Goal: Browse casually

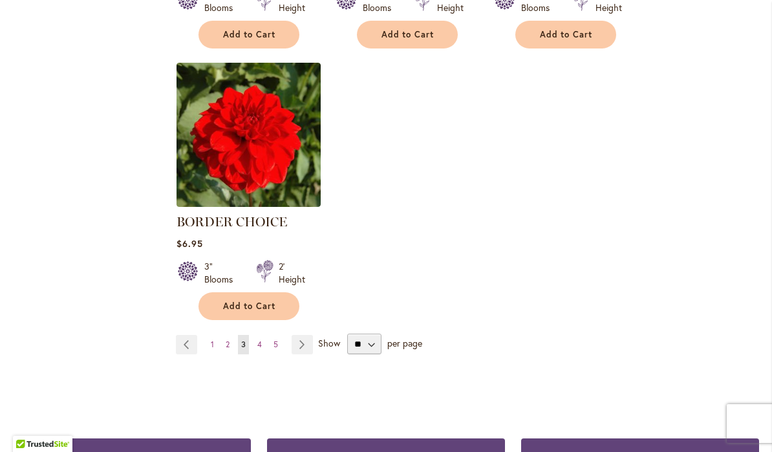
scroll to position [1618, 0]
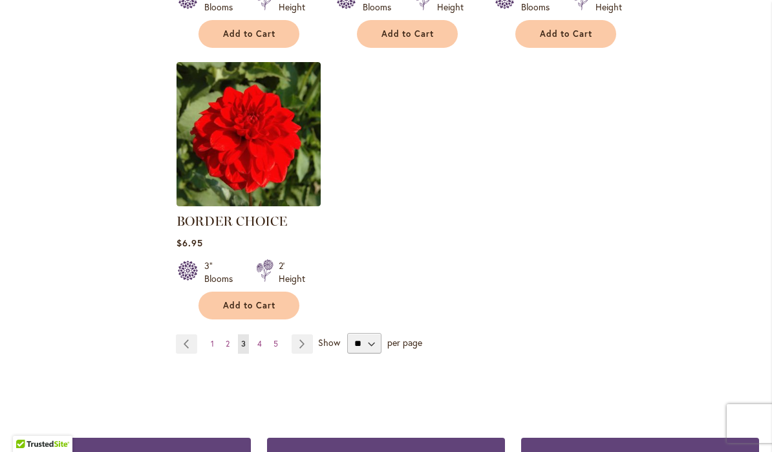
click at [309, 345] on link "Page Next" at bounding box center [302, 343] width 21 height 19
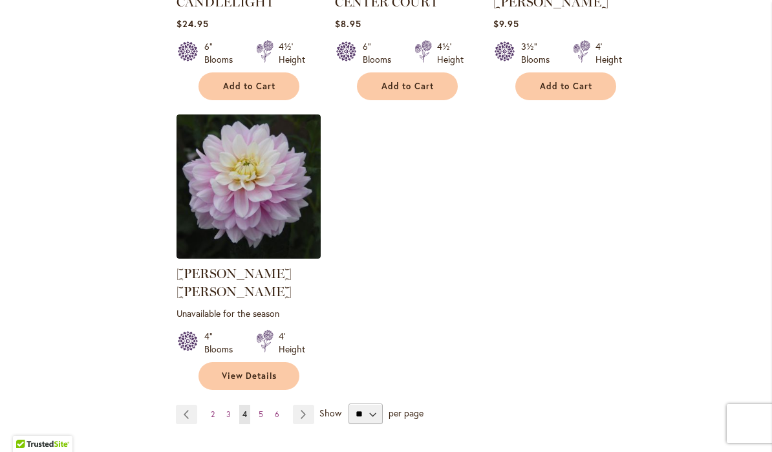
scroll to position [1585, 0]
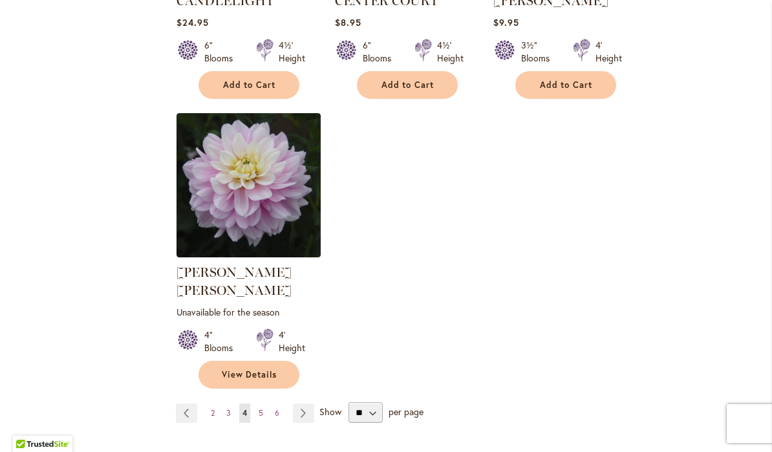
click at [303, 403] on link "Page Next" at bounding box center [303, 412] width 21 height 19
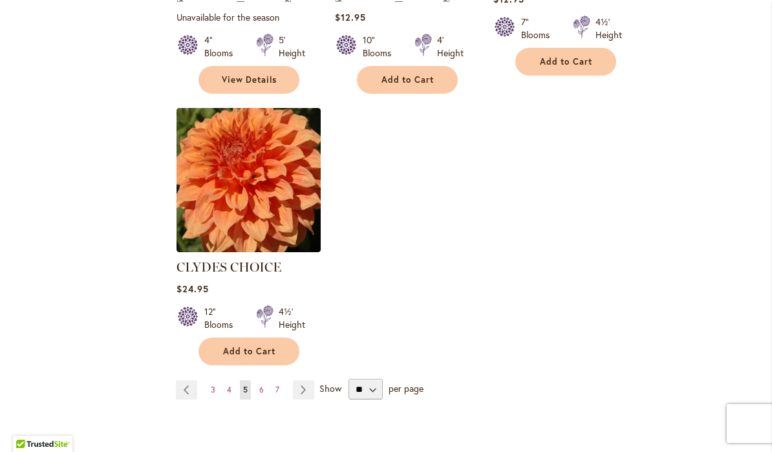
scroll to position [1609, 0]
click at [303, 379] on link "Page Next" at bounding box center [303, 388] width 21 height 19
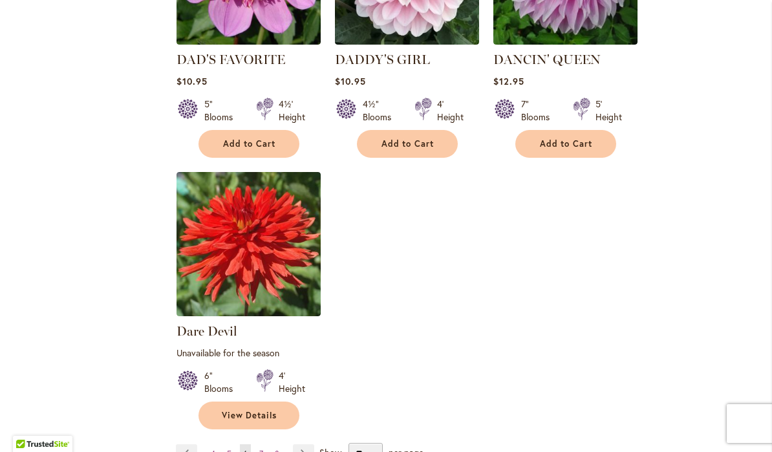
scroll to position [1565, 0]
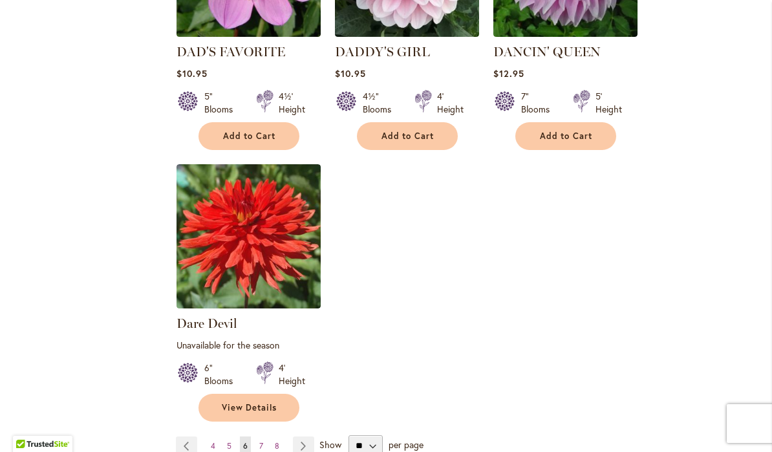
click at [304, 436] on link "Page Next" at bounding box center [303, 445] width 21 height 19
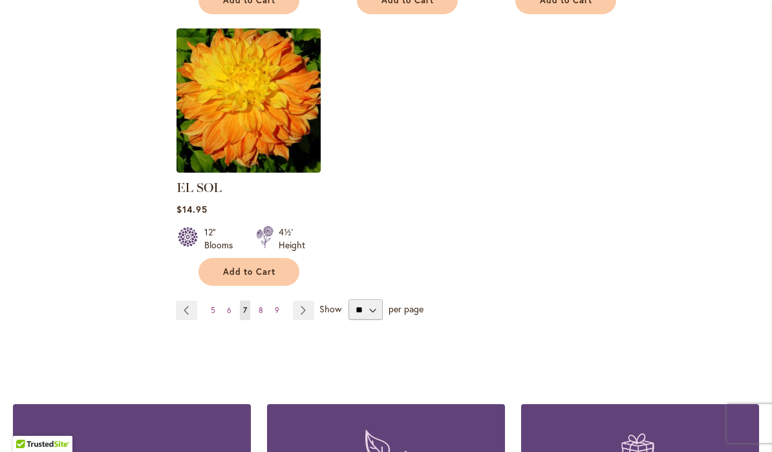
scroll to position [1668, 0]
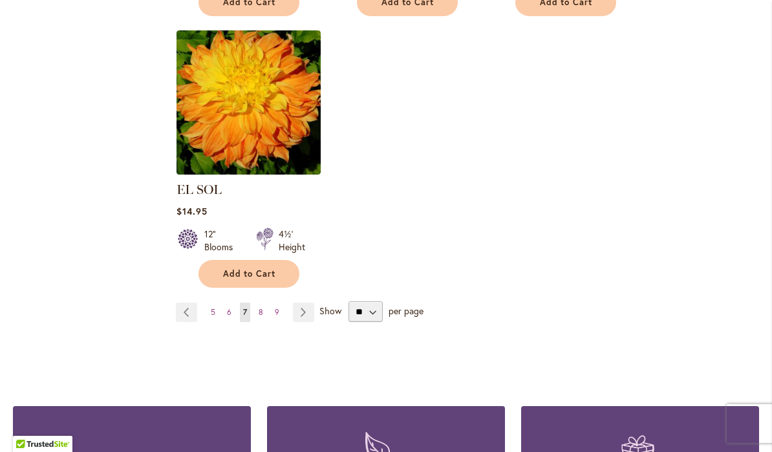
click at [304, 303] on link "Page Next" at bounding box center [303, 312] width 21 height 19
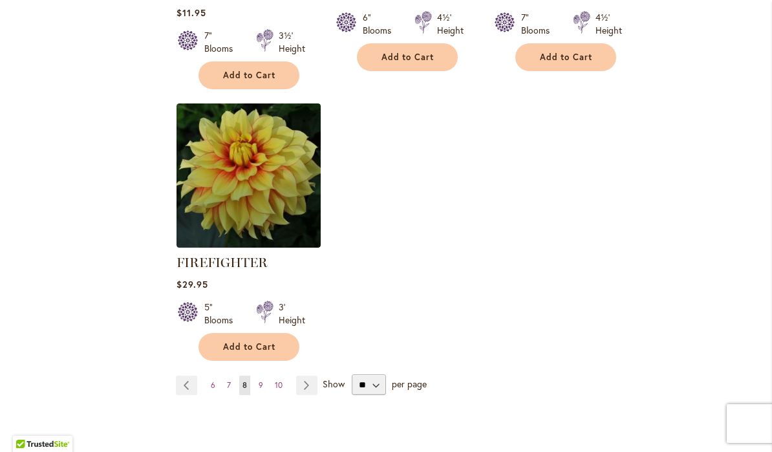
scroll to position [1641, 0]
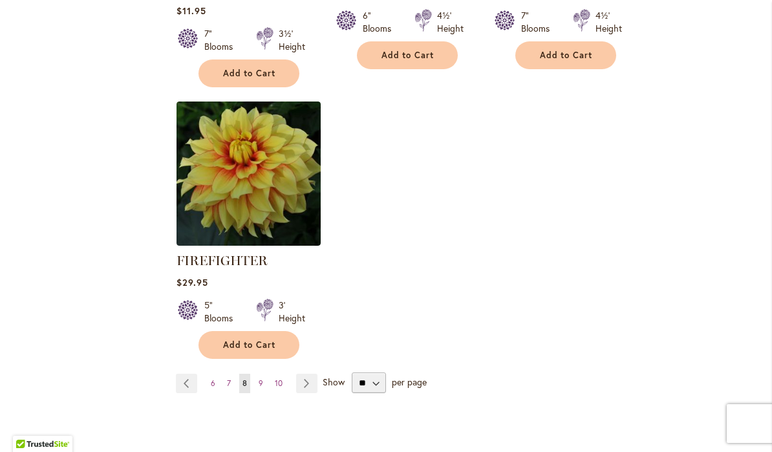
click at [309, 388] on link "Page Next" at bounding box center [306, 383] width 21 height 19
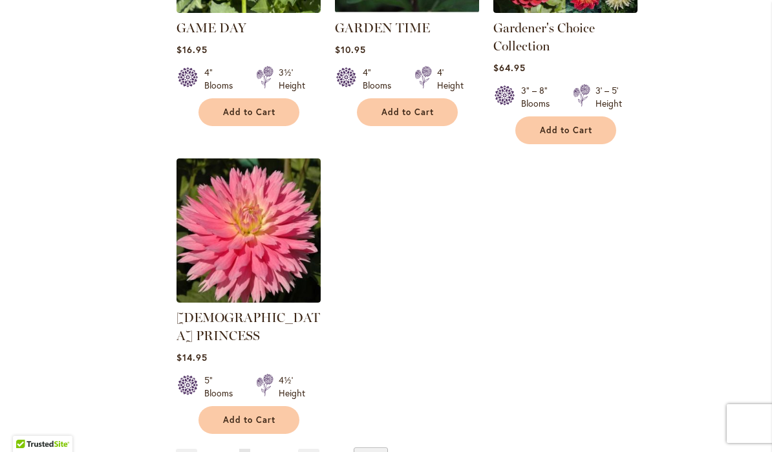
scroll to position [1595, 0]
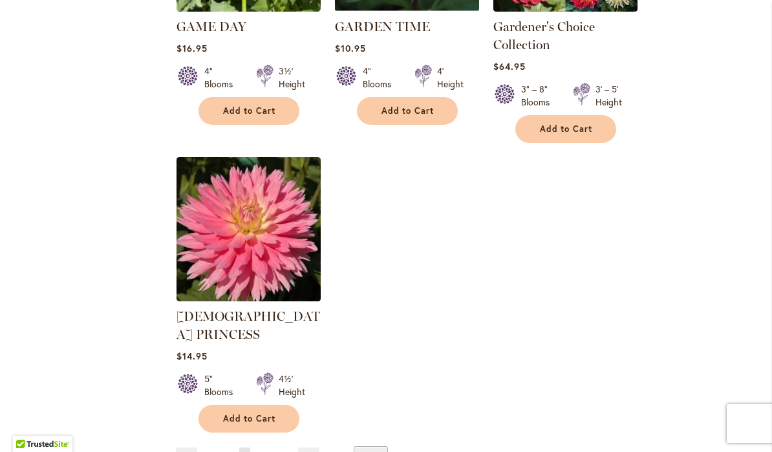
click at [308, 447] on link "Page Next" at bounding box center [308, 456] width 21 height 19
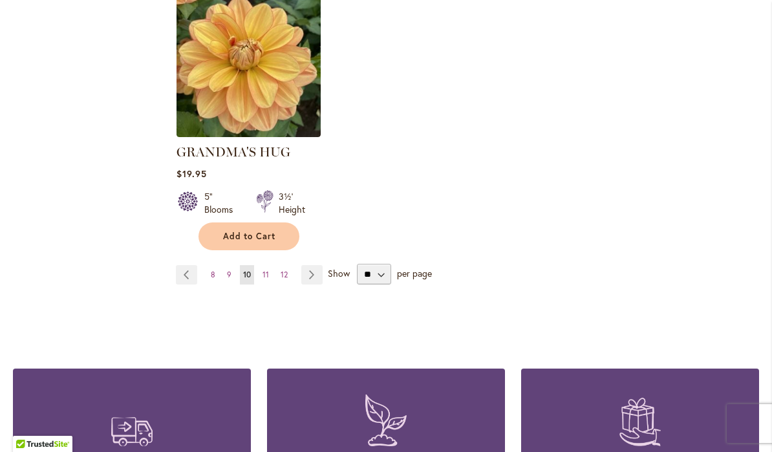
scroll to position [1705, 0]
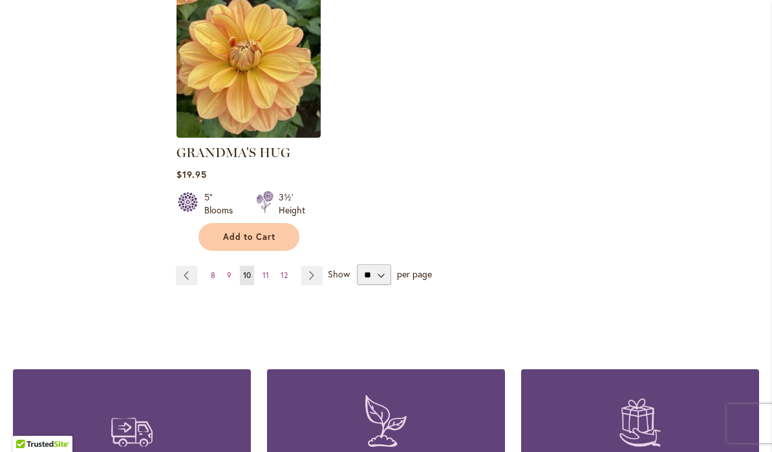
click at [312, 266] on link "Page Next" at bounding box center [311, 275] width 21 height 19
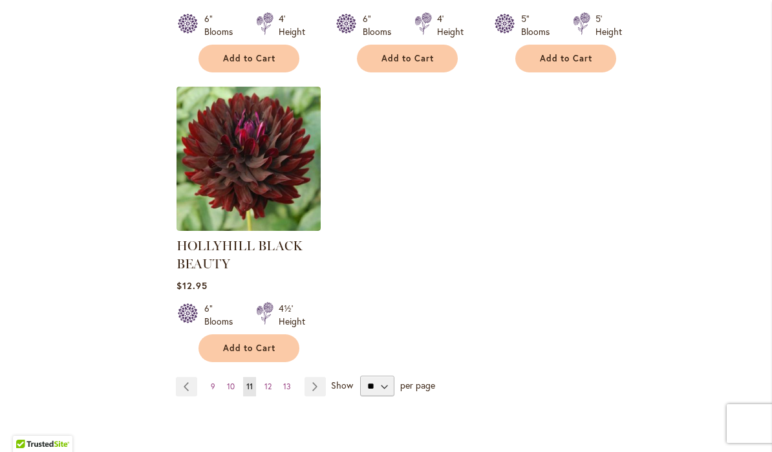
scroll to position [1644, 0]
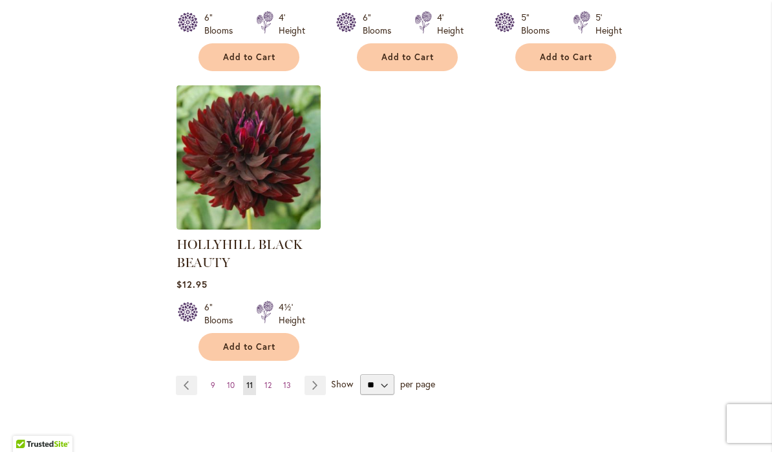
click at [315, 391] on link "Page Next" at bounding box center [314, 385] width 21 height 19
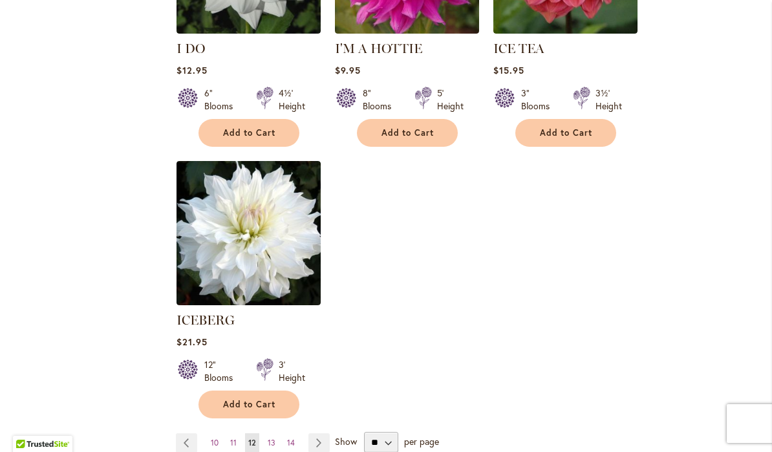
scroll to position [1538, 0]
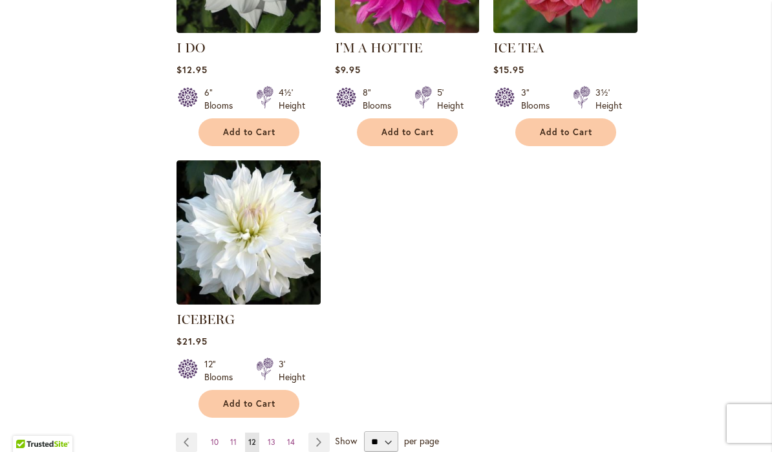
click at [319, 432] on link "Page Next" at bounding box center [318, 441] width 21 height 19
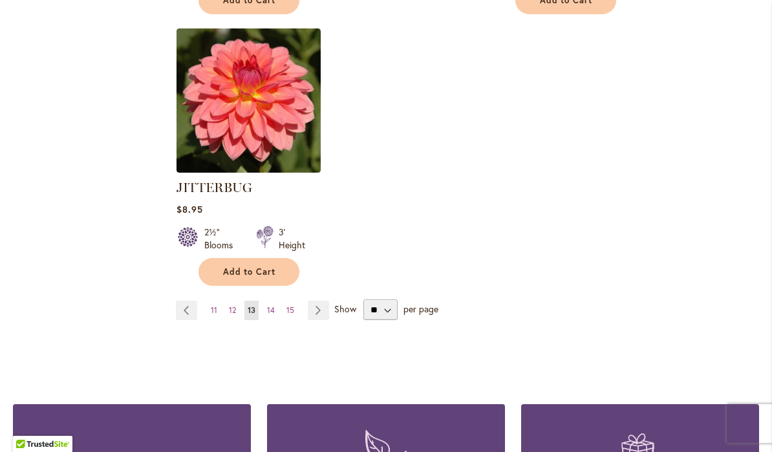
scroll to position [1739, 0]
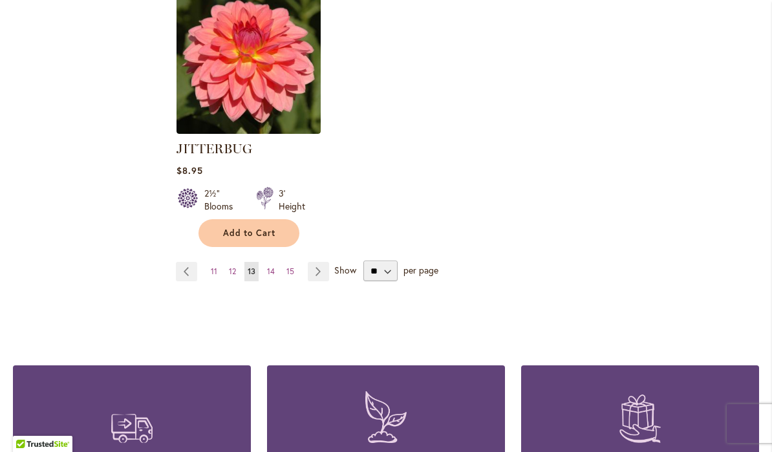
click at [324, 262] on link "Page Next" at bounding box center [318, 271] width 21 height 19
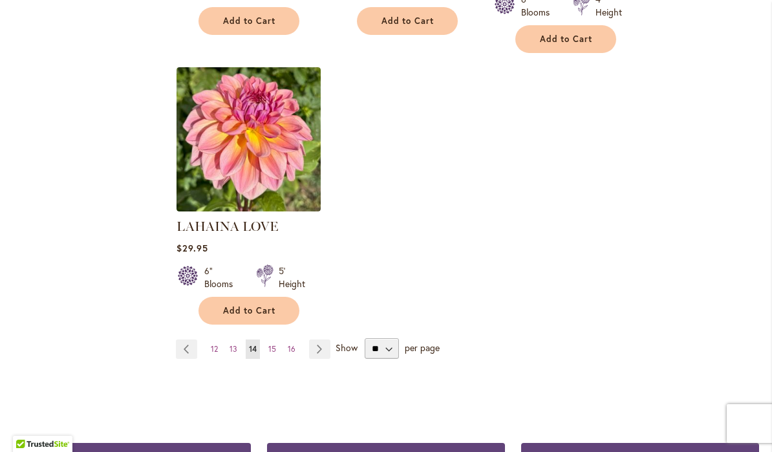
scroll to position [1639, 0]
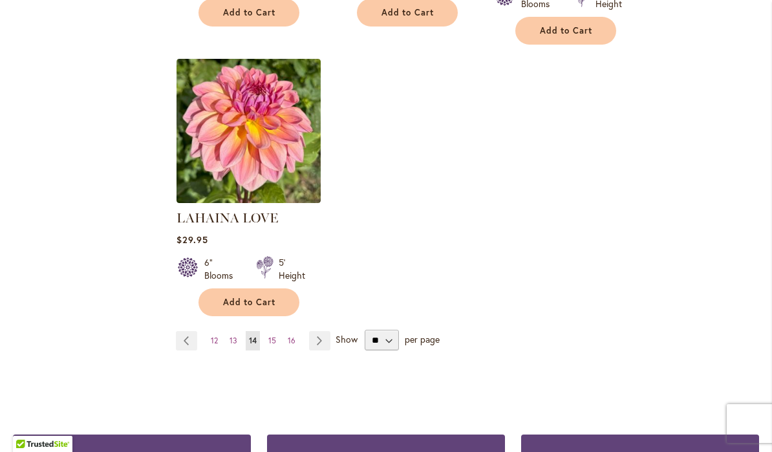
click at [321, 331] on link "Page Next" at bounding box center [319, 340] width 21 height 19
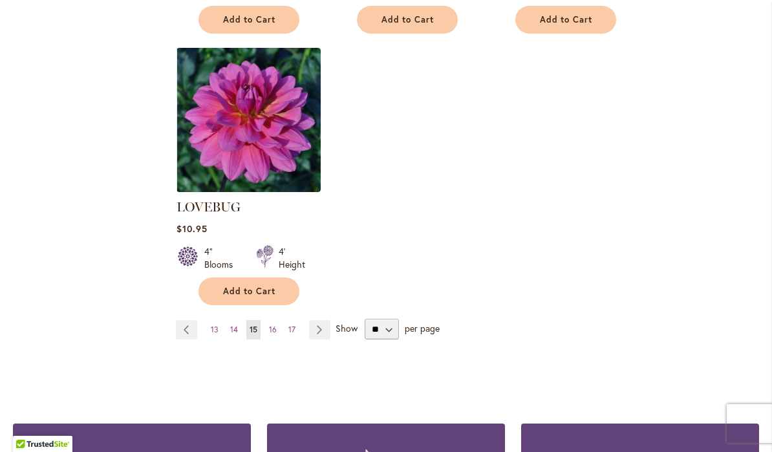
scroll to position [1669, 0]
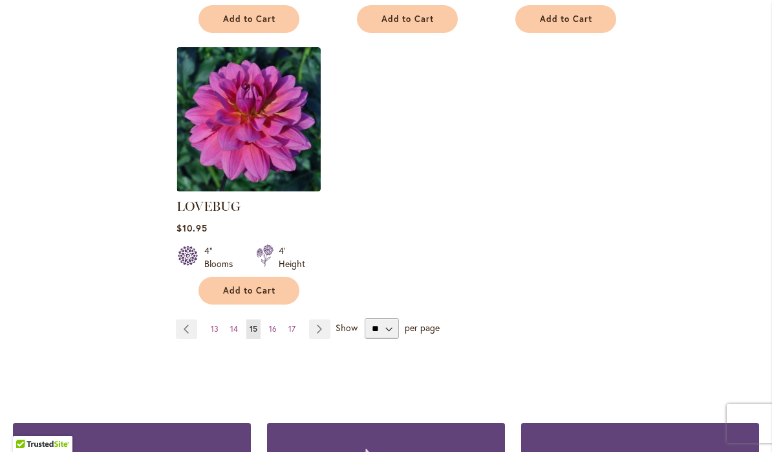
click at [321, 319] on link "Page Next" at bounding box center [319, 328] width 21 height 19
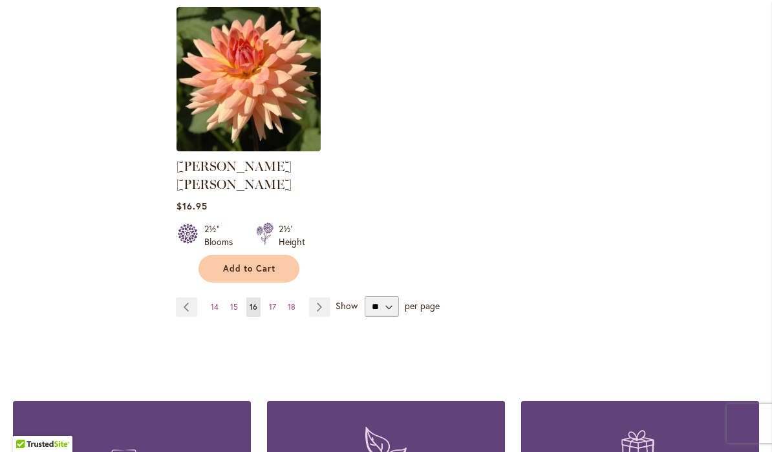
scroll to position [1738, 0]
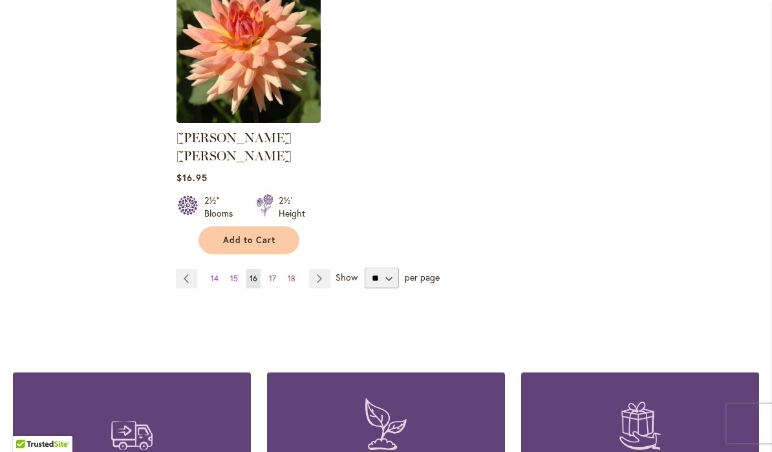
click at [324, 269] on link "Page Next" at bounding box center [319, 278] width 21 height 19
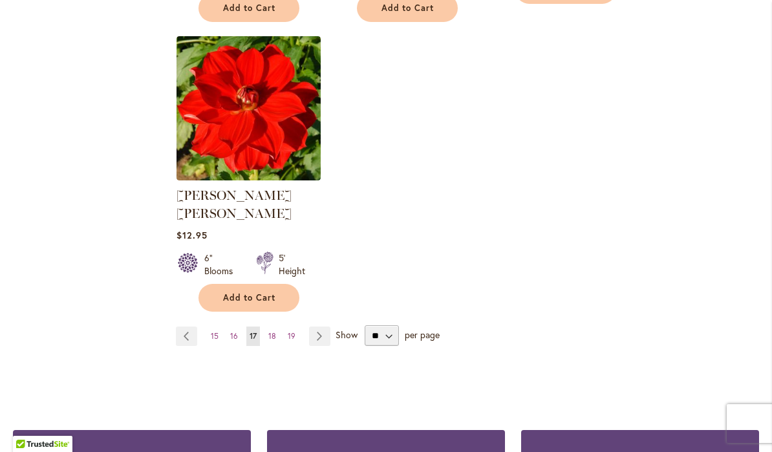
scroll to position [1663, 0]
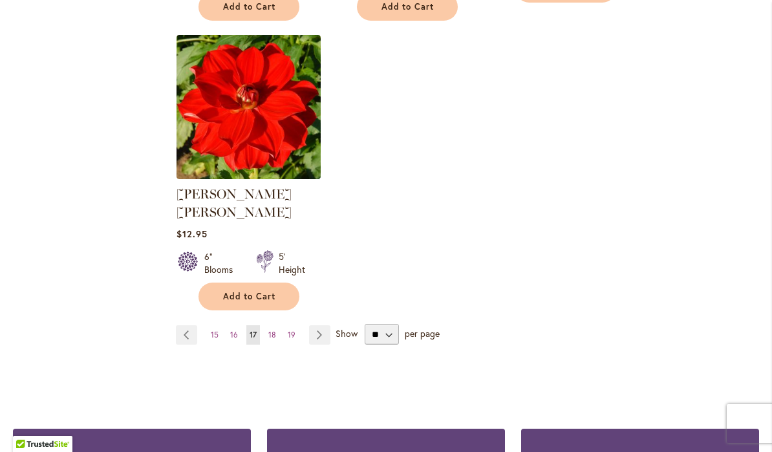
click at [323, 325] on link "Page Next" at bounding box center [319, 334] width 21 height 19
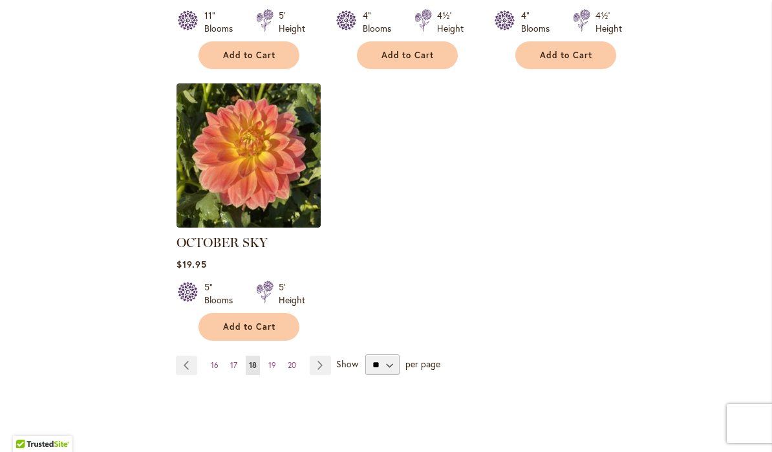
scroll to position [1616, 0]
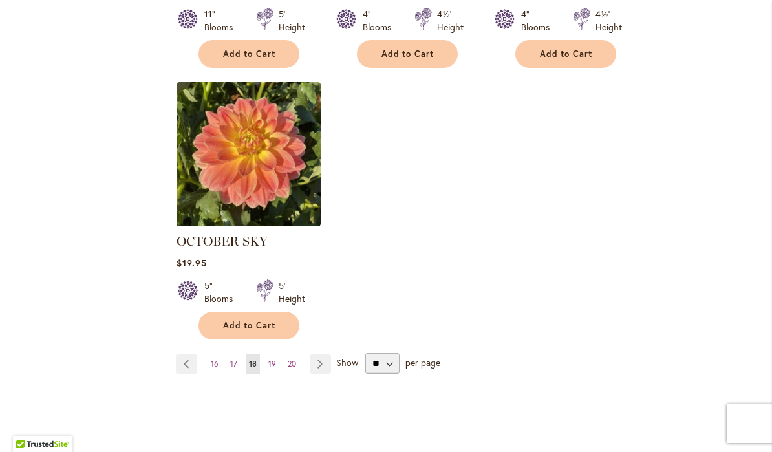
click at [326, 354] on link "Page Next" at bounding box center [320, 363] width 21 height 19
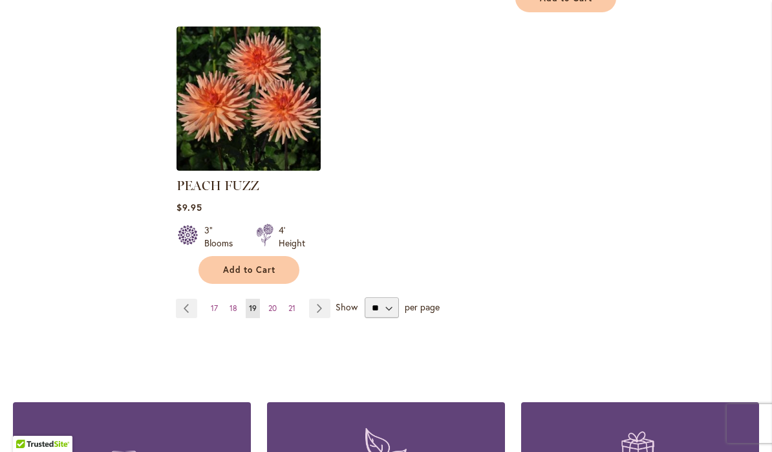
scroll to position [1690, 0]
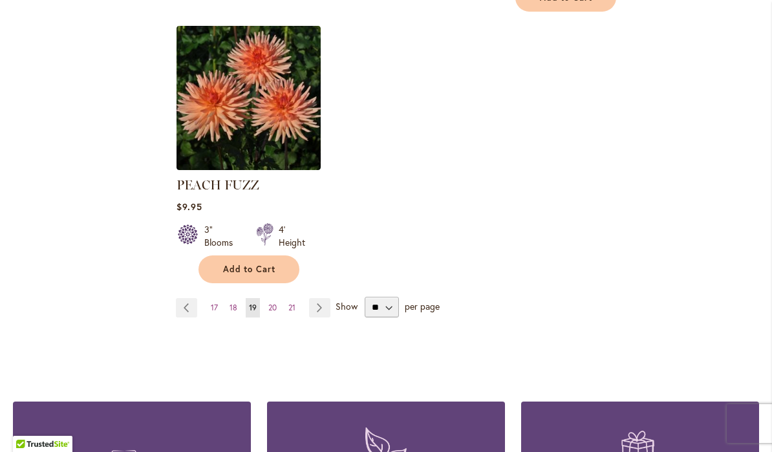
click at [345, 300] on span "Show" at bounding box center [346, 306] width 22 height 12
click at [365, 297] on select "** ** ** **" at bounding box center [382, 307] width 34 height 21
click at [321, 299] on link "Page Next" at bounding box center [319, 307] width 21 height 19
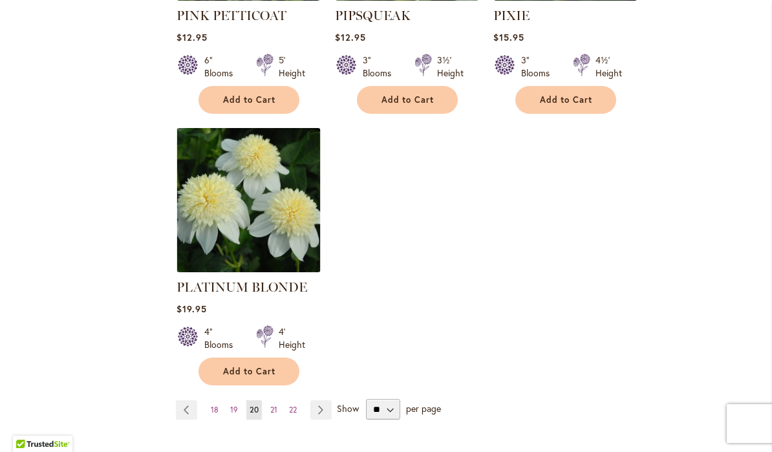
scroll to position [1627, 0]
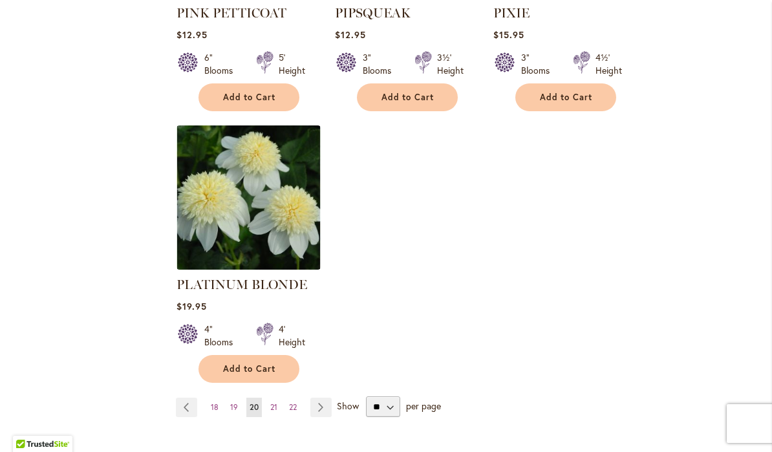
click at [325, 398] on link "Page Next" at bounding box center [320, 407] width 21 height 19
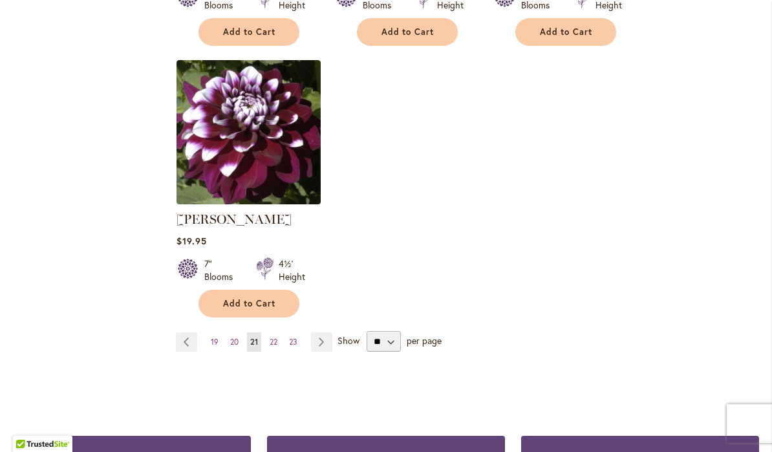
scroll to position [1639, 0]
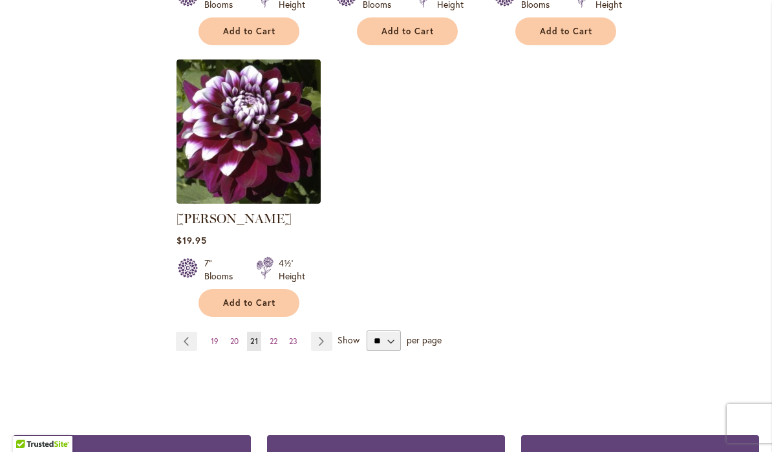
click at [323, 345] on link "Page Next" at bounding box center [321, 341] width 21 height 19
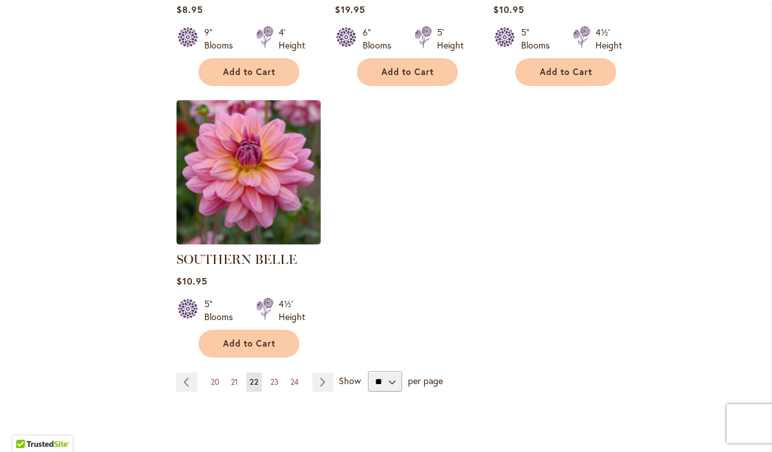
scroll to position [1599, 0]
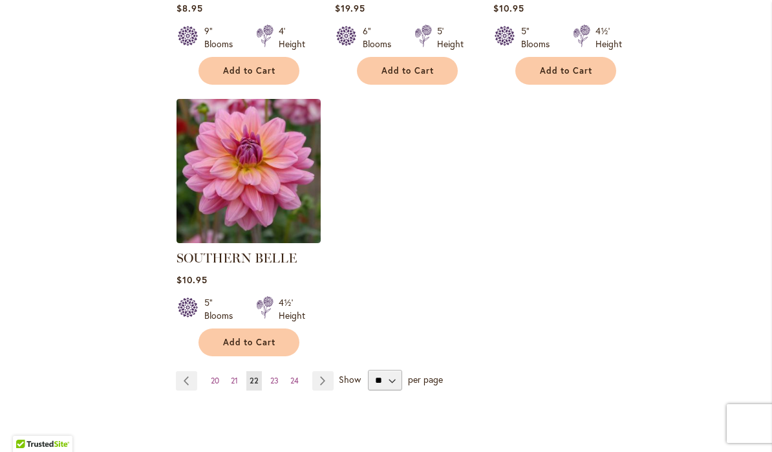
click at [320, 371] on link "Page Next" at bounding box center [322, 380] width 21 height 19
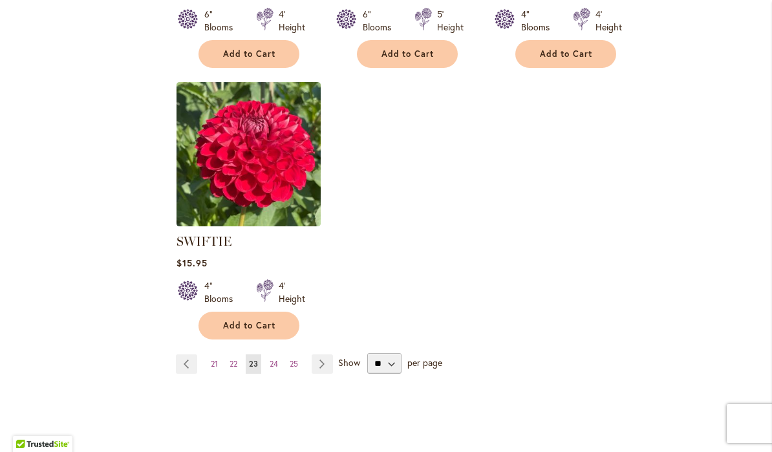
scroll to position [1617, 0]
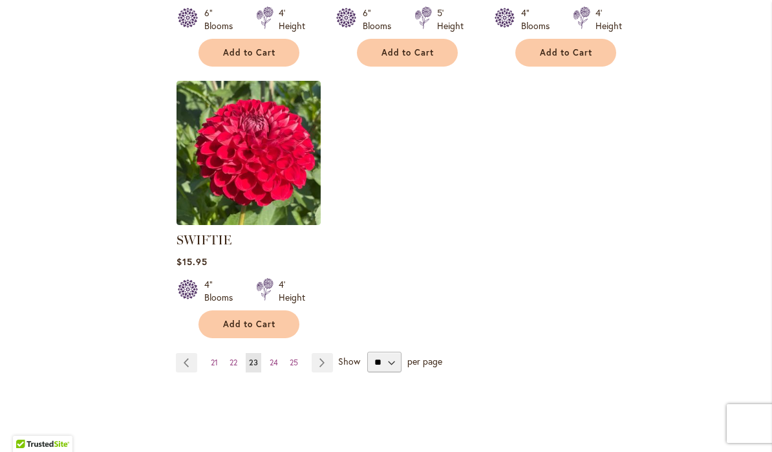
click at [323, 368] on link "Page Next" at bounding box center [322, 362] width 21 height 19
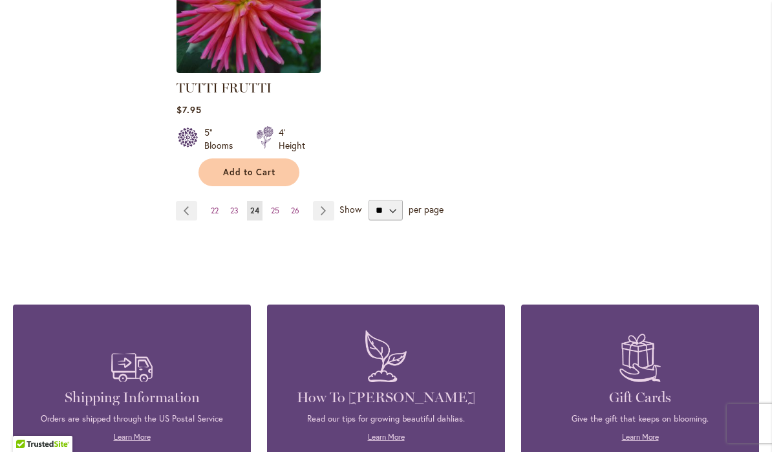
scroll to position [1774, 0]
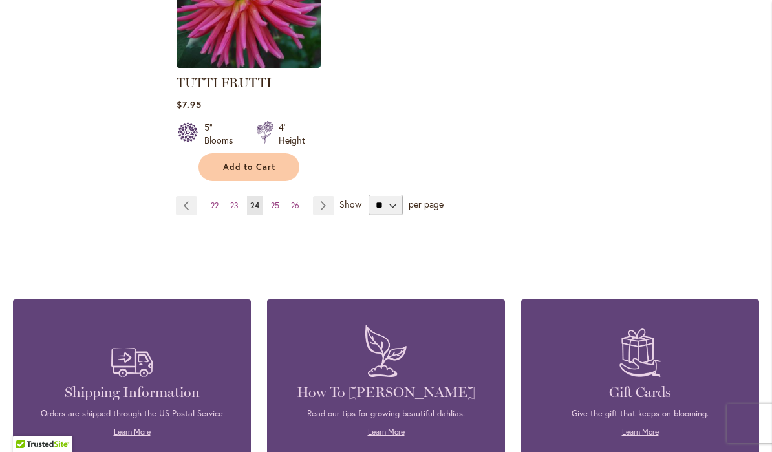
click at [330, 196] on link "Page Next" at bounding box center [323, 205] width 21 height 19
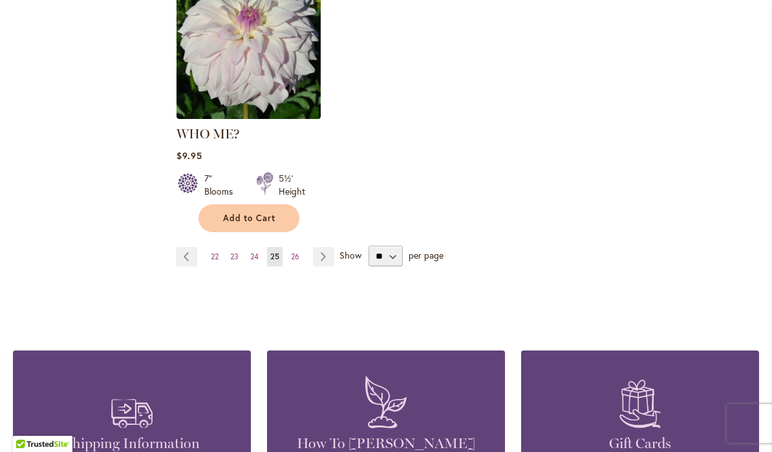
scroll to position [1763, 0]
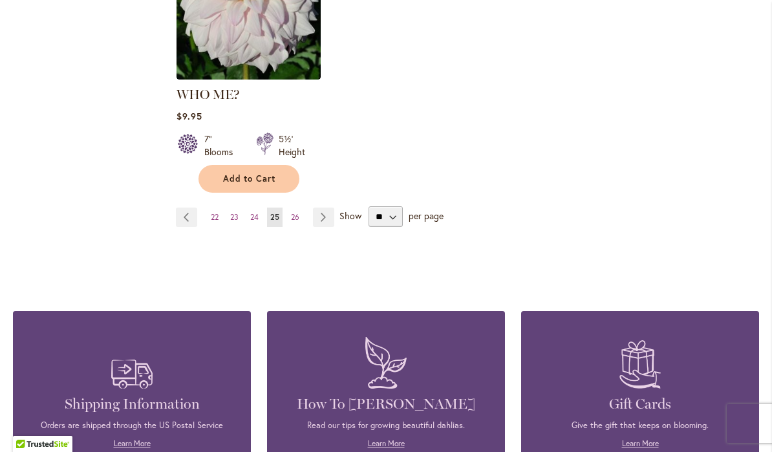
click at [333, 207] on link "Page Next" at bounding box center [323, 216] width 21 height 19
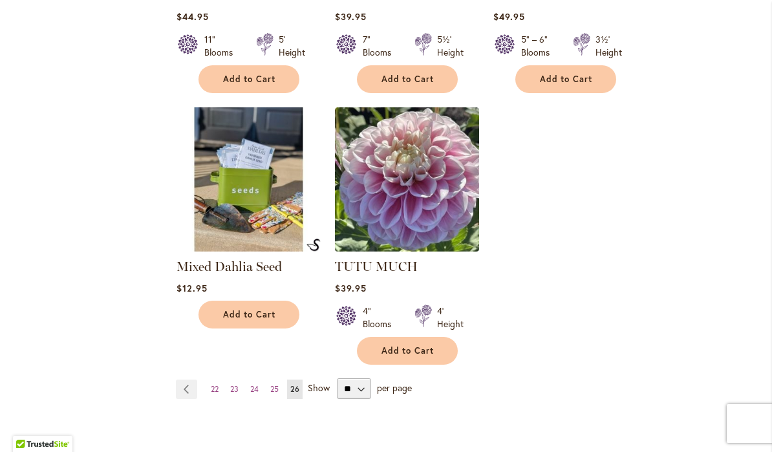
scroll to position [1305, 0]
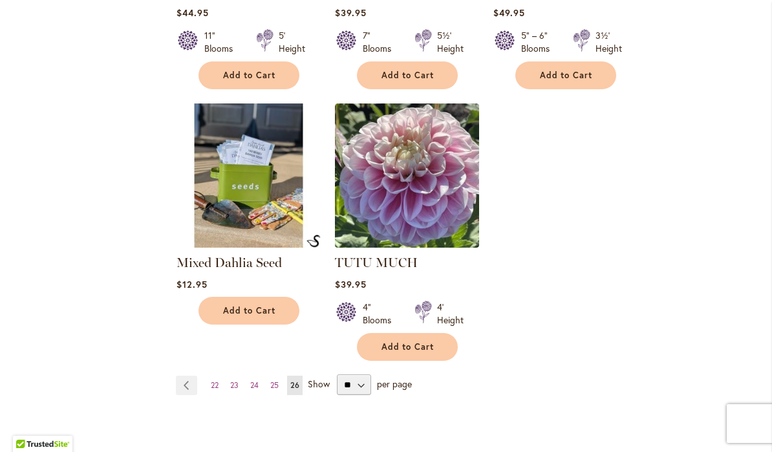
click at [189, 390] on link "Page Previous" at bounding box center [186, 385] width 21 height 19
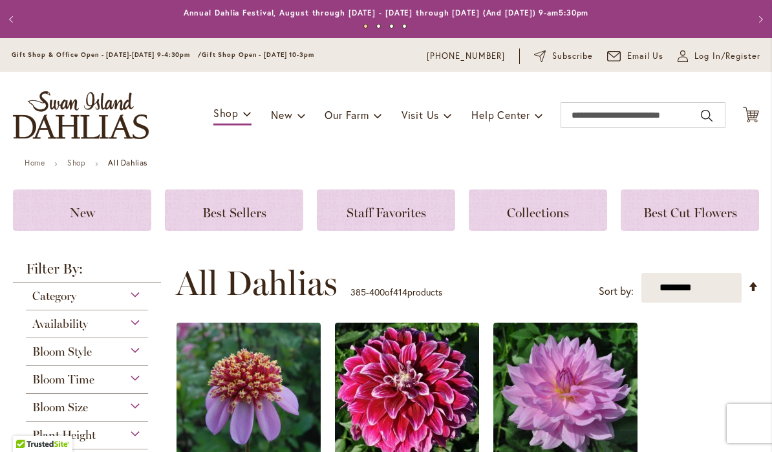
click at [240, 223] on div "Best Sellers" at bounding box center [234, 209] width 138 height 41
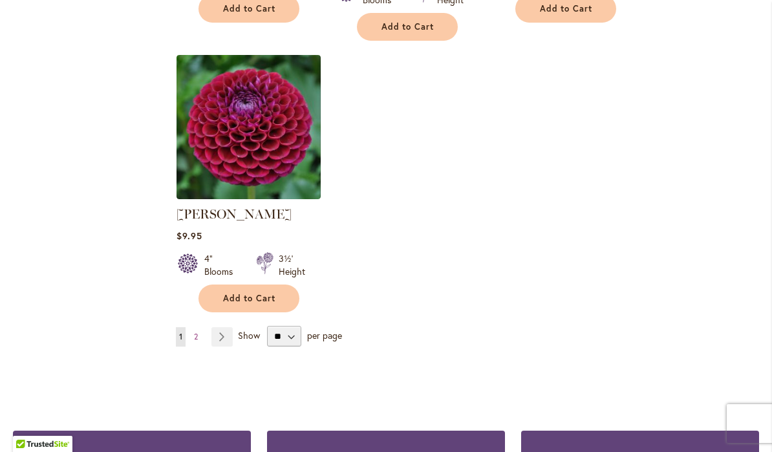
scroll to position [1589, 0]
click at [225, 327] on link "Page Next" at bounding box center [221, 336] width 21 height 19
